Goal: Book appointment/travel/reservation

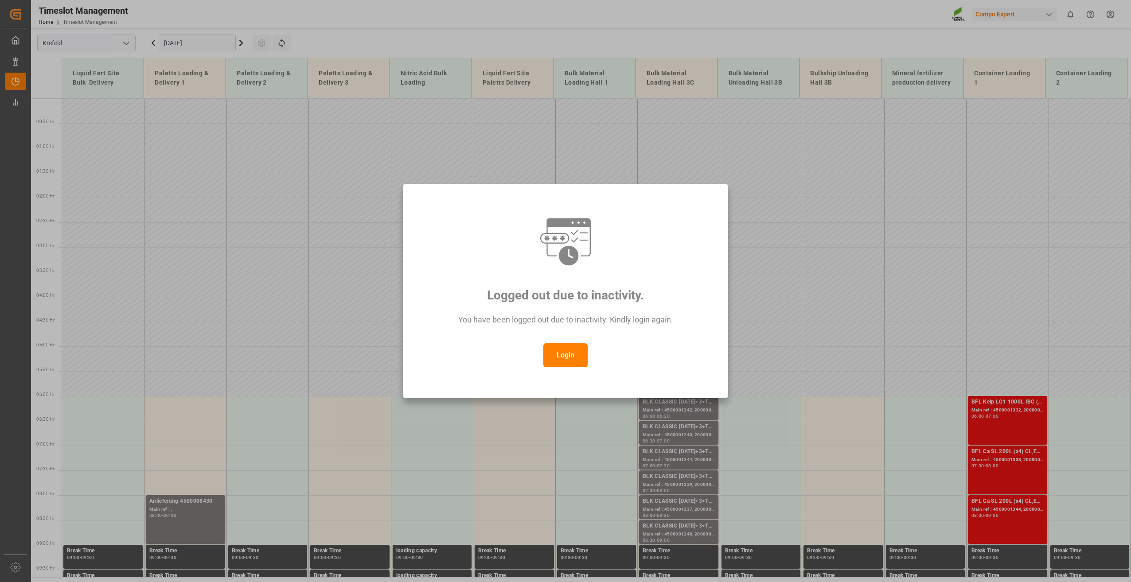
scroll to position [307, 0]
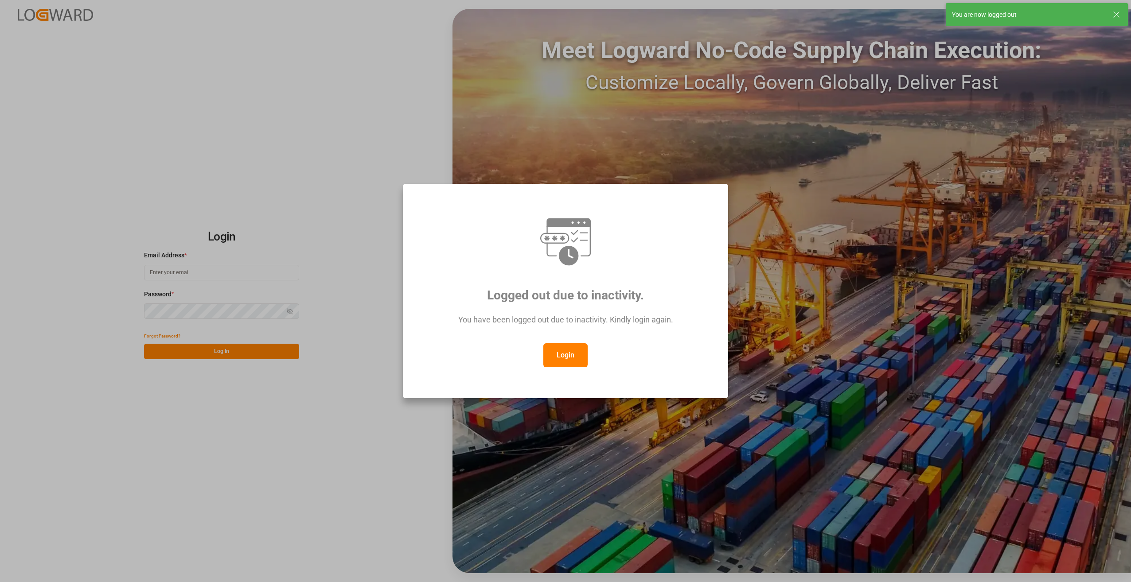
type input "[EMAIL_ADDRESS][DOMAIN_NAME]"
click at [563, 356] on button "Login" at bounding box center [565, 355] width 44 height 24
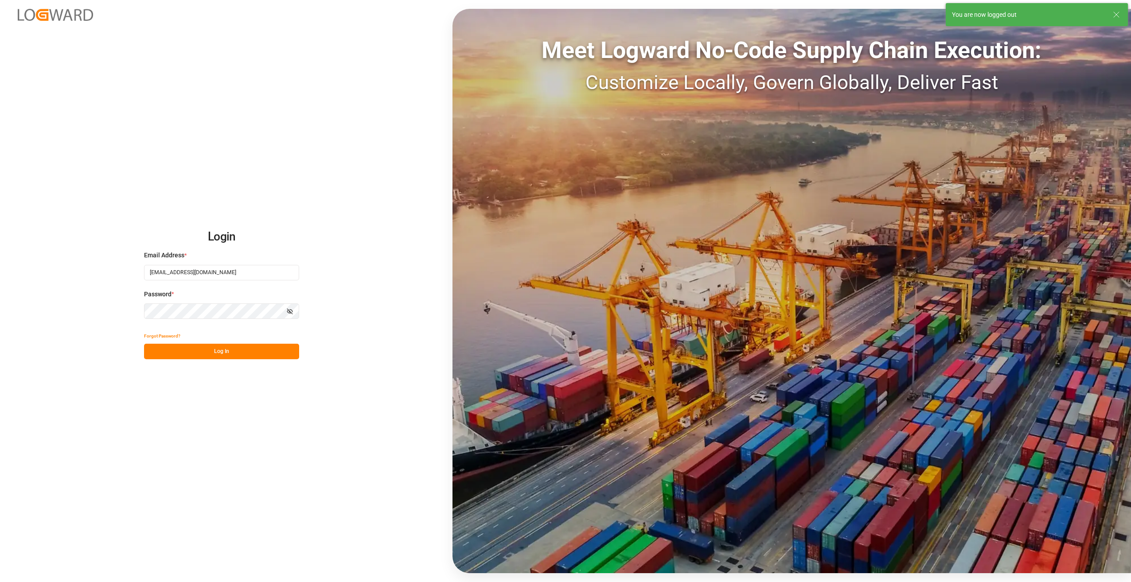
click at [241, 349] on button "Log In" at bounding box center [221, 352] width 155 height 16
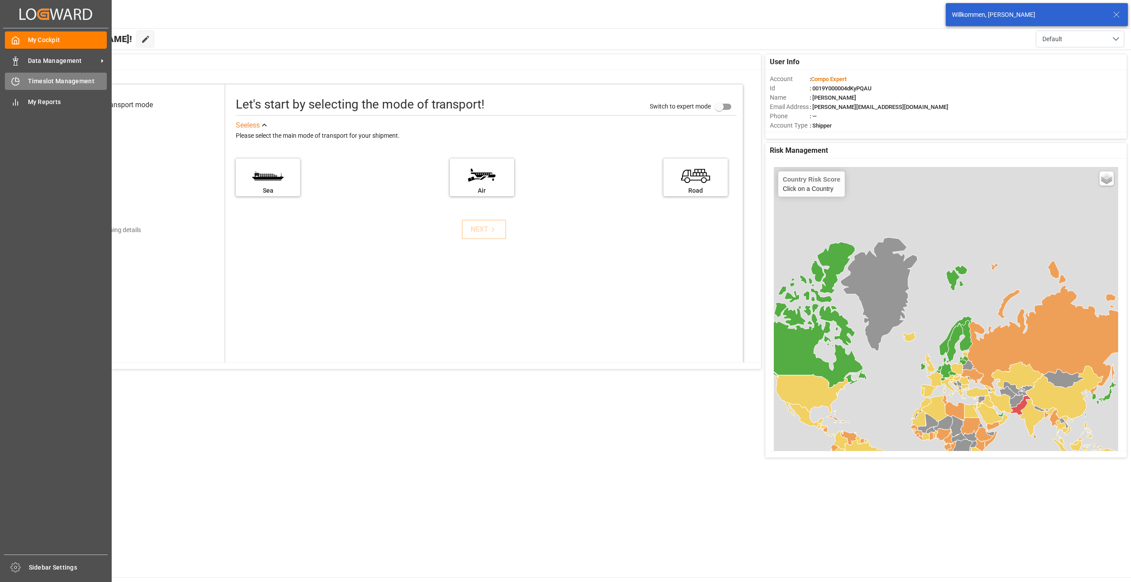
click at [72, 81] on span "Timeslot Management" at bounding box center [67, 81] width 79 height 9
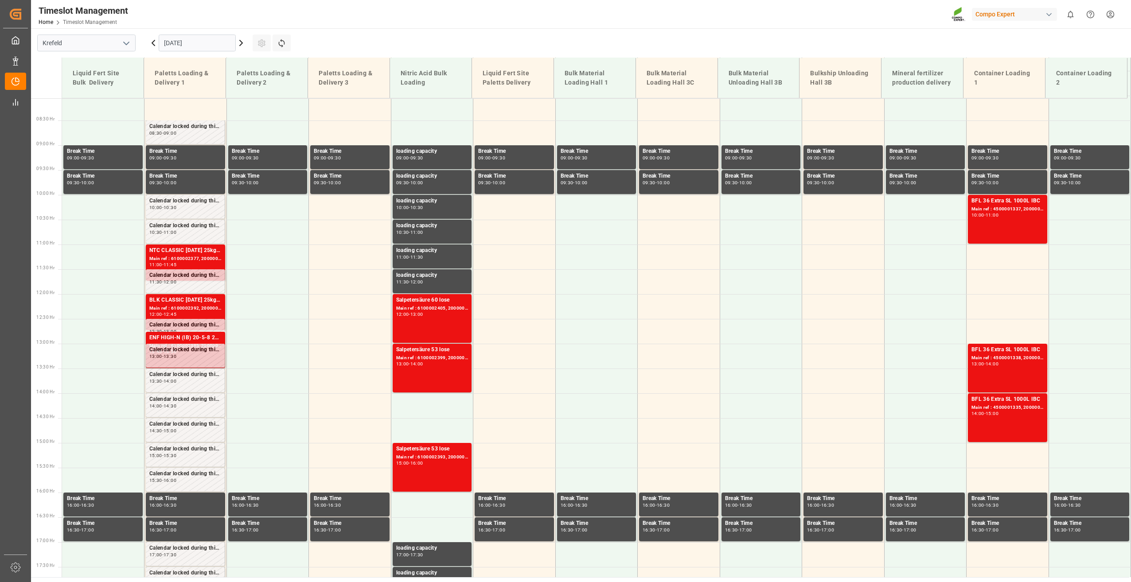
scroll to position [401, 0]
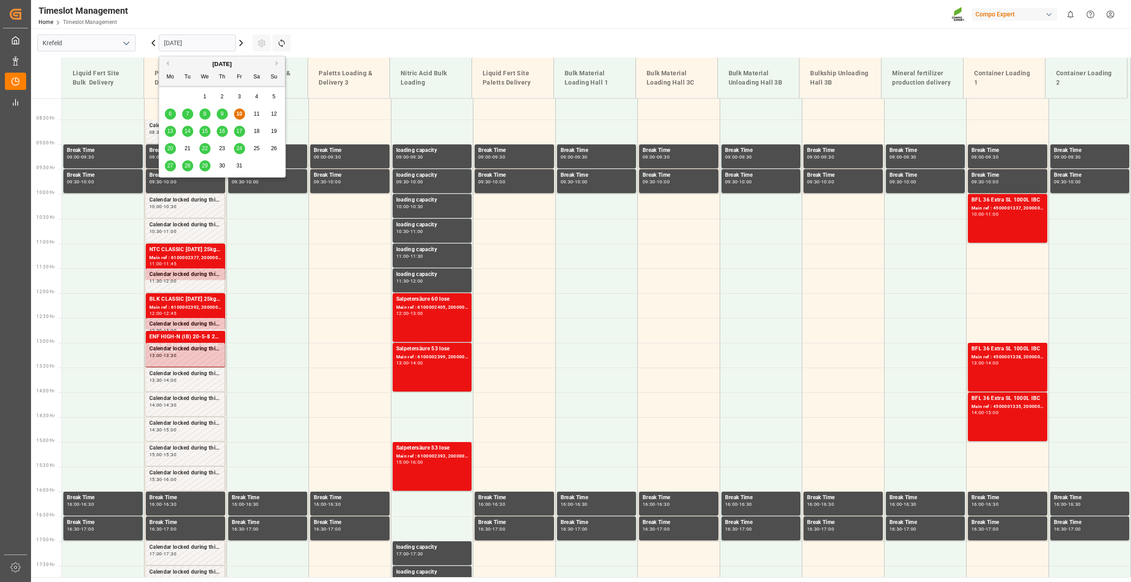
click at [194, 40] on input "[DATE]" at bounding box center [197, 43] width 77 height 17
click at [222, 136] on div "16" at bounding box center [222, 131] width 11 height 11
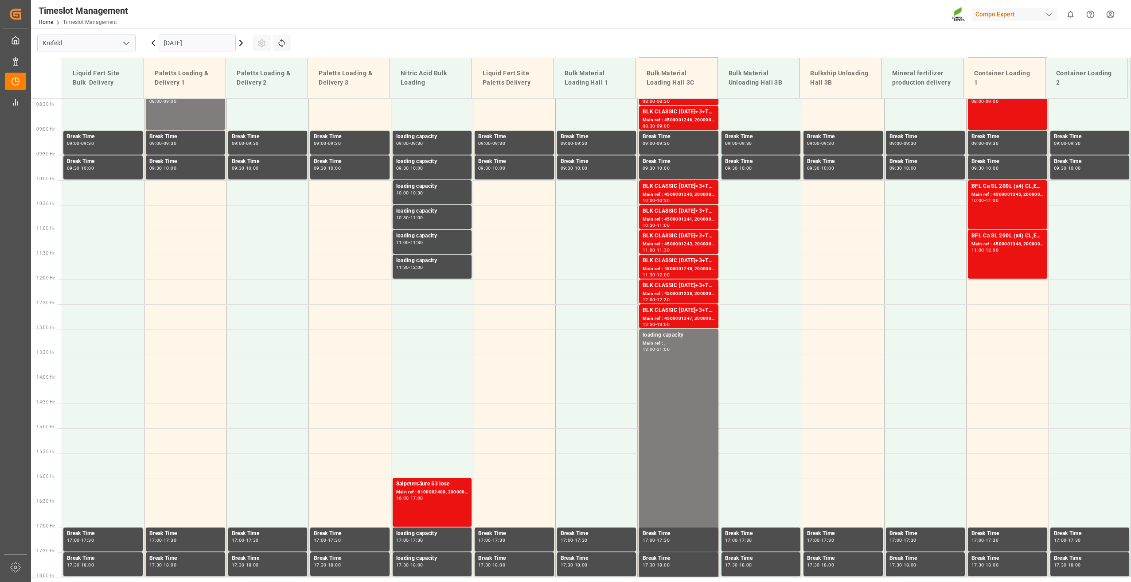
scroll to position [268, 0]
